Goal: Use online tool/utility: Utilize a website feature to perform a specific function

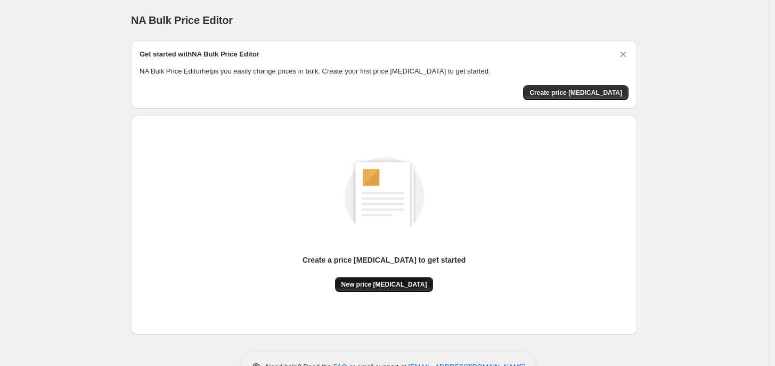
click at [400, 283] on span "New price [MEDICAL_DATA]" at bounding box center [385, 284] width 86 height 9
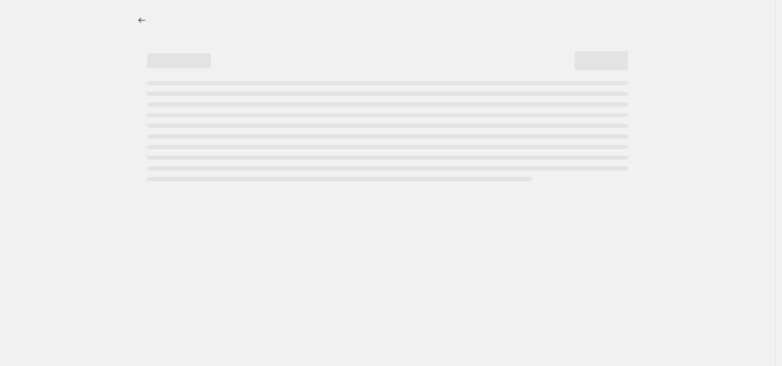
select select "percentage"
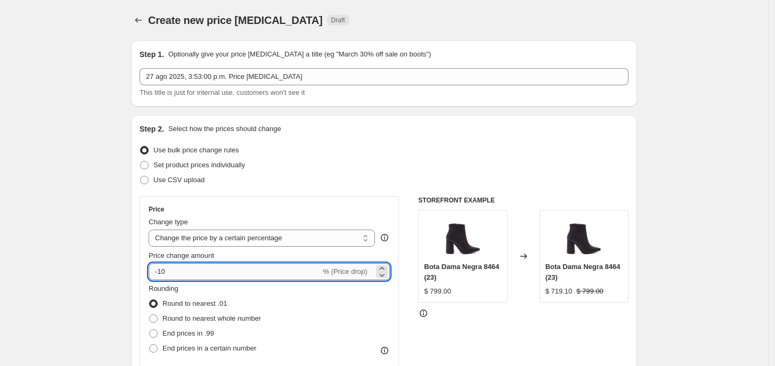
click at [193, 276] on input "-10" at bounding box center [235, 271] width 172 height 17
type input "-1"
type input "-20"
click at [140, 248] on div "Step 2. Select how the prices should change Use bulk price change rules Set pro…" at bounding box center [384, 302] width 506 height 374
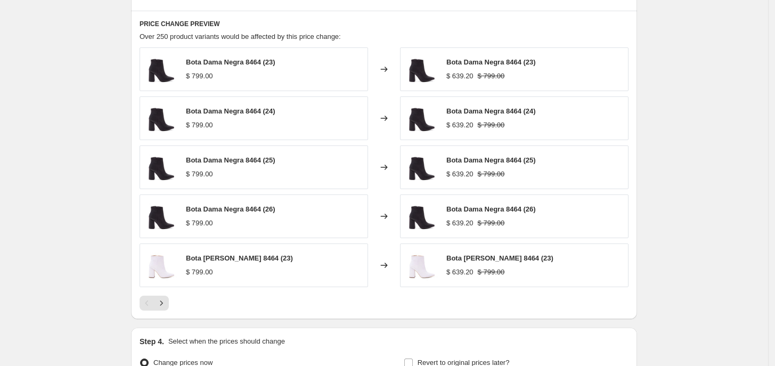
scroll to position [701, 0]
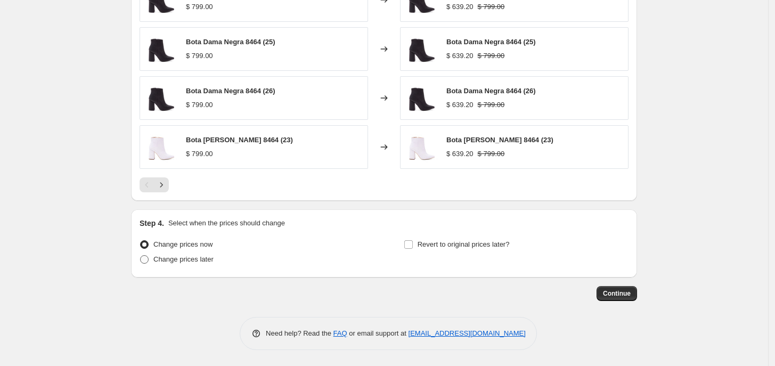
click at [200, 261] on span "Change prices later" at bounding box center [183, 259] width 60 height 8
click at [141, 256] on input "Change prices later" at bounding box center [140, 255] width 1 height 1
radio input "true"
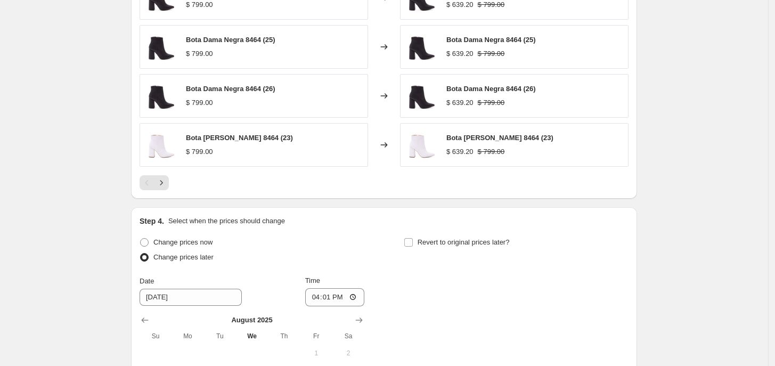
scroll to position [900, 0]
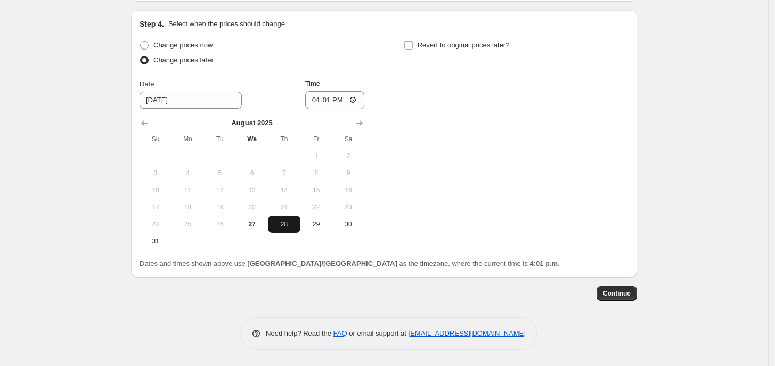
click at [280, 224] on span "28" at bounding box center [283, 224] width 23 height 9
click at [313, 100] on input "16:01" at bounding box center [335, 100] width 60 height 18
click at [336, 104] on input "12:01" at bounding box center [335, 100] width 60 height 18
type input "00:01"
click at [390, 107] on div "Change prices now Change prices later Date 8/28/2025 Time 00:01 August 2025 Su …" at bounding box center [384, 144] width 489 height 212
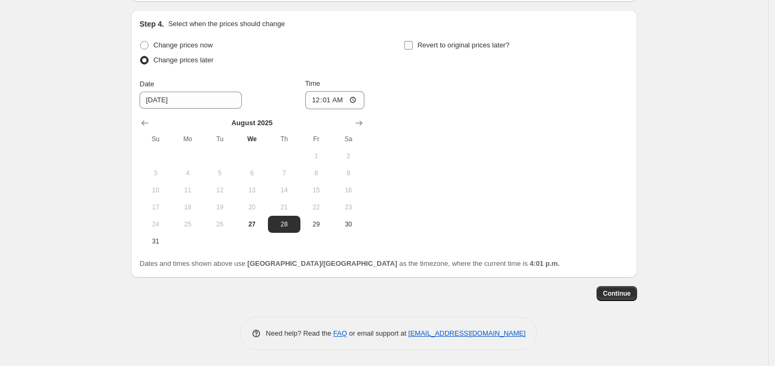
click at [419, 44] on label "Revert to original prices later?" at bounding box center [457, 45] width 106 height 15
click at [413, 44] on input "Revert to original prices later?" at bounding box center [408, 45] width 9 height 9
checkbox input "true"
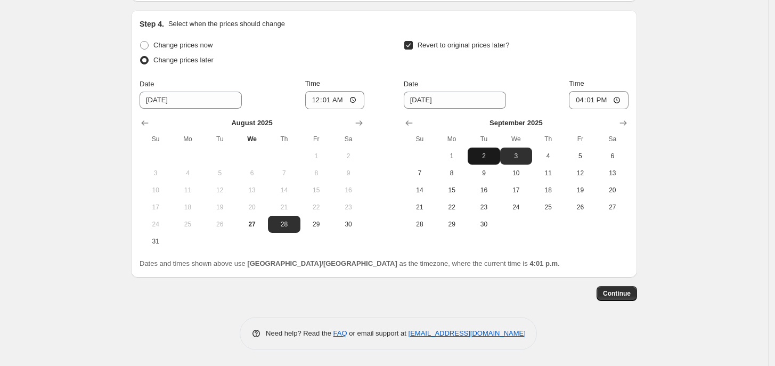
click at [484, 155] on span "2" at bounding box center [483, 156] width 23 height 9
type input "9/2/2025"
click at [579, 101] on input "16:01" at bounding box center [599, 100] width 60 height 18
type input "23:59"
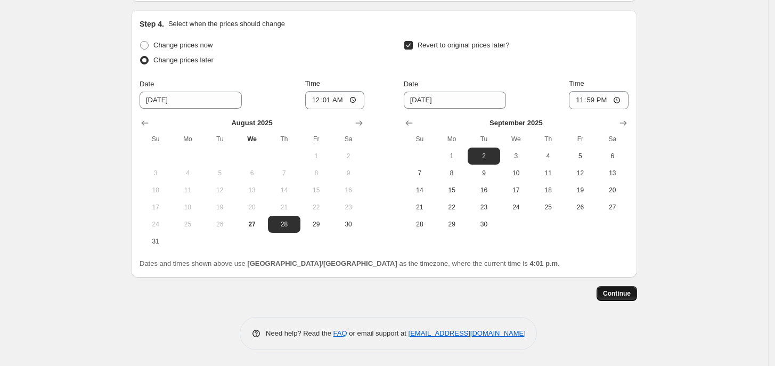
click at [614, 295] on span "Continue" at bounding box center [617, 293] width 28 height 9
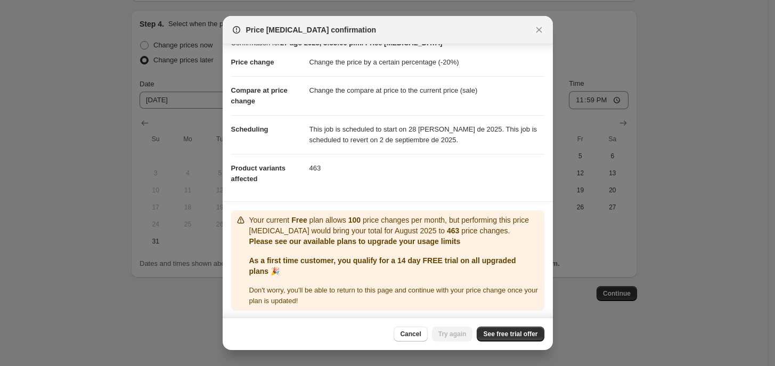
scroll to position [17, 0]
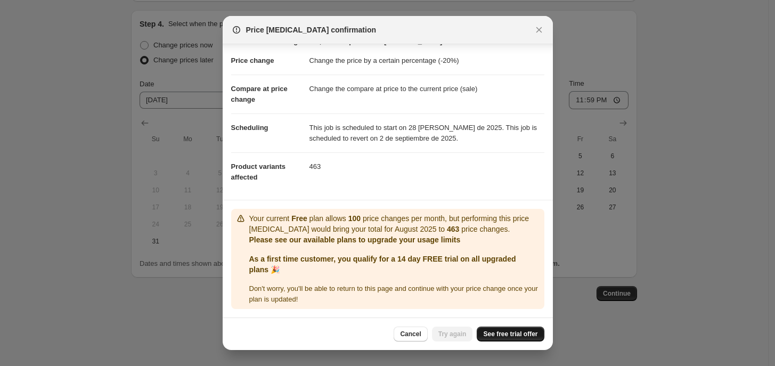
click at [497, 332] on span "See free trial offer" at bounding box center [510, 334] width 54 height 9
click at [505, 336] on span "See free trial offer" at bounding box center [510, 334] width 54 height 9
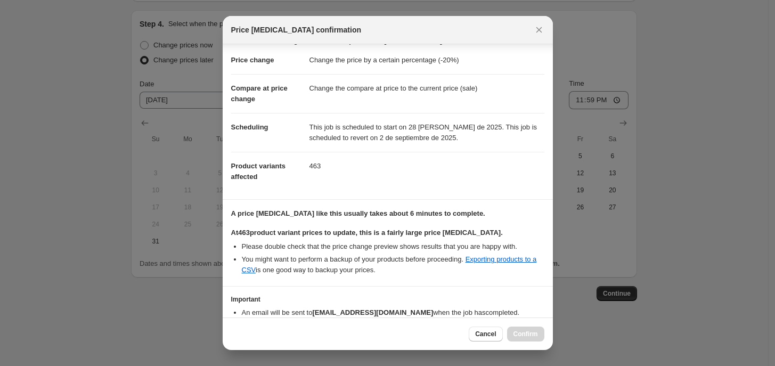
scroll to position [74, 0]
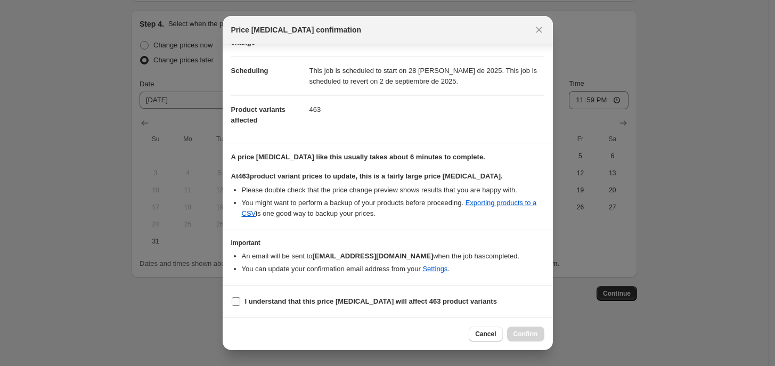
drag, startPoint x: 374, startPoint y: 302, endPoint x: 451, endPoint y: 303, distance: 77.3
click at [374, 302] on b "I understand that this price change job will affect 463 product variants" at bounding box center [371, 301] width 252 height 8
click at [240, 302] on input "I understand that this price change job will affect 463 product variants" at bounding box center [236, 301] width 9 height 9
checkbox input "true"
click at [529, 331] on span "Confirm" at bounding box center [526, 334] width 25 height 9
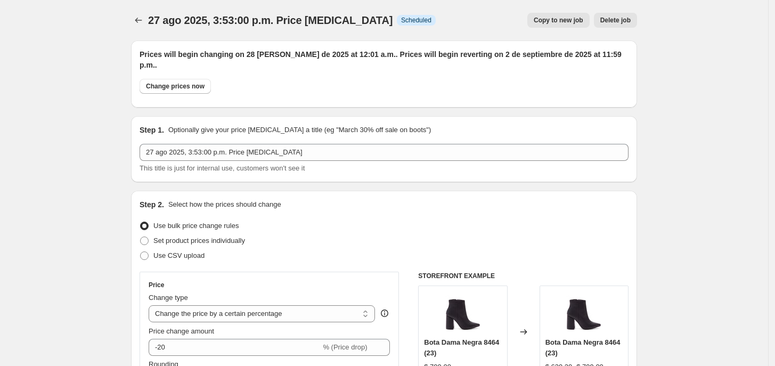
scroll to position [900, 0]
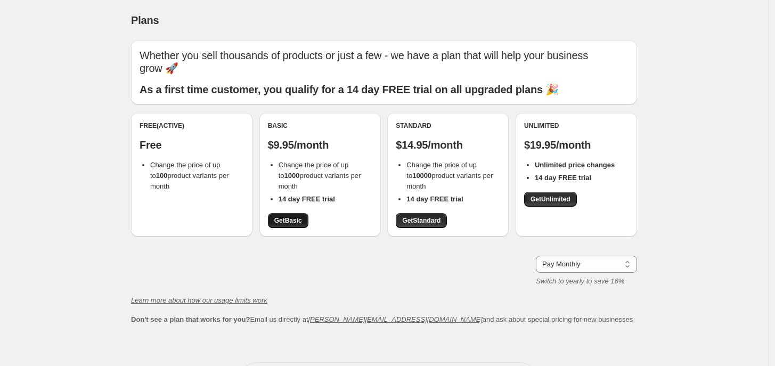
click at [294, 221] on span "Get Basic" at bounding box center [288, 220] width 28 height 9
